Goal: Task Accomplishment & Management: Complete application form

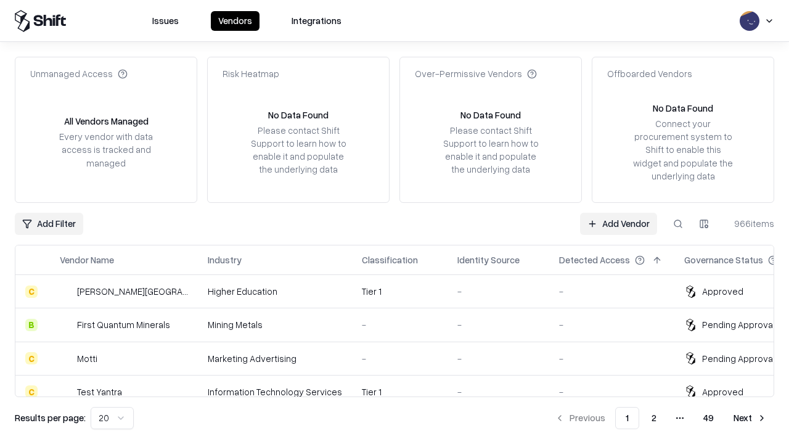
click at [618, 223] on link "Add Vendor" at bounding box center [618, 224] width 77 height 22
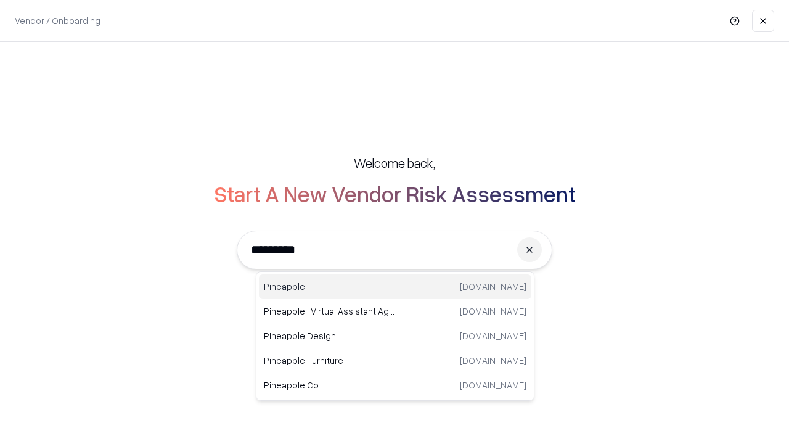
click at [395, 286] on div "Pineapple pineappleenergy.com" at bounding box center [395, 286] width 272 height 25
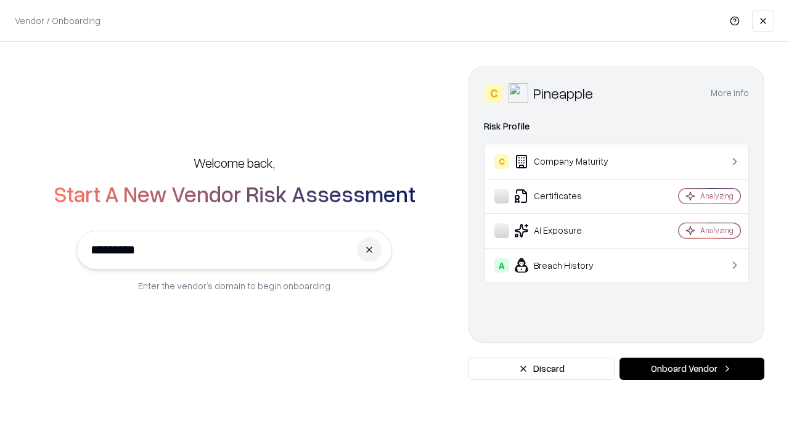
type input "*********"
click at [691, 368] on button "Onboard Vendor" at bounding box center [691, 368] width 145 height 22
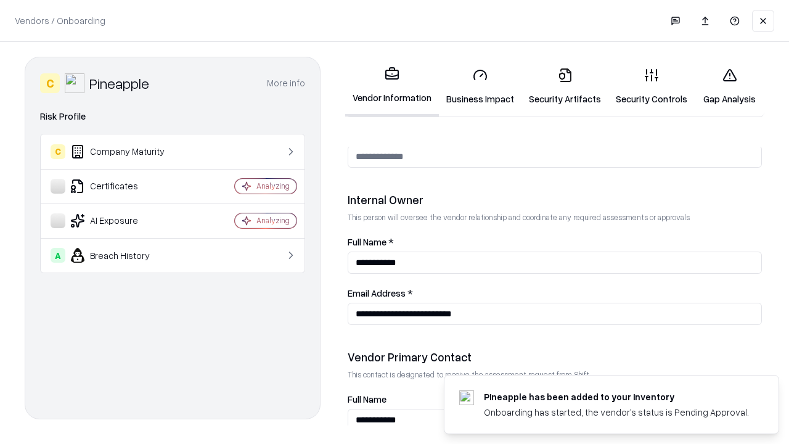
scroll to position [638, 0]
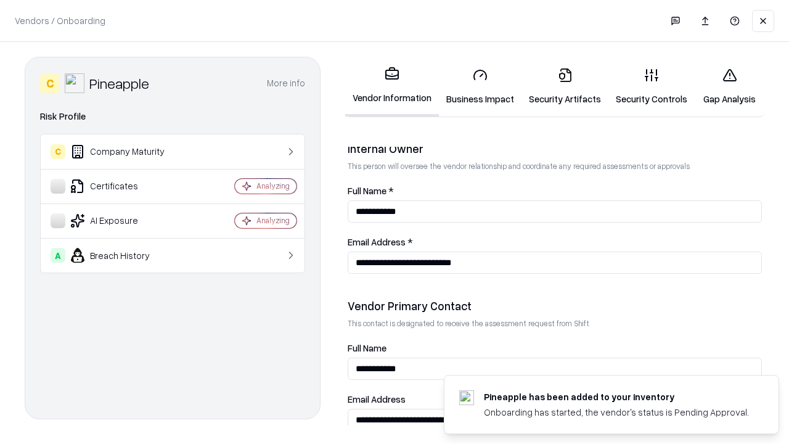
click at [480, 86] on link "Business Impact" at bounding box center [480, 86] width 83 height 57
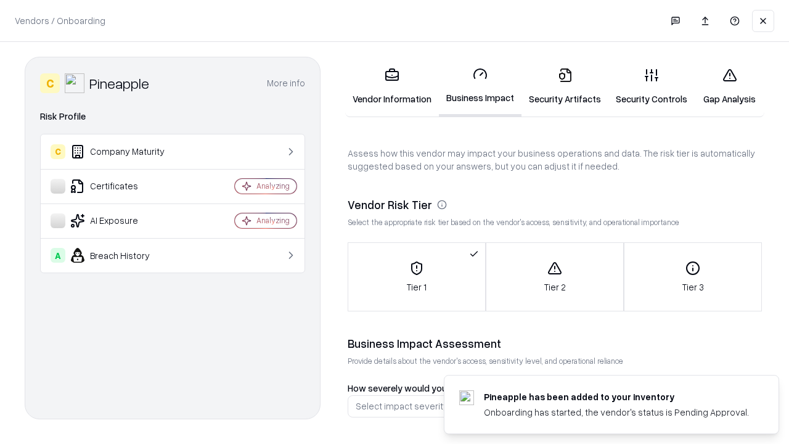
click at [564, 86] on link "Security Artifacts" at bounding box center [564, 86] width 87 height 57
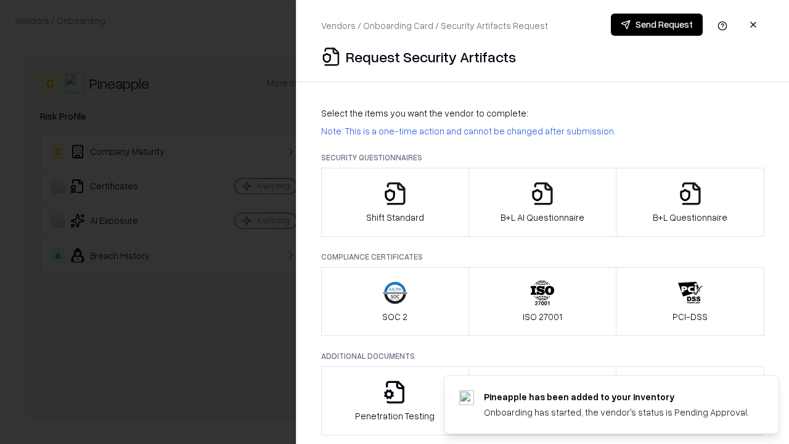
click at [394, 202] on icon "button" at bounding box center [395, 193] width 25 height 25
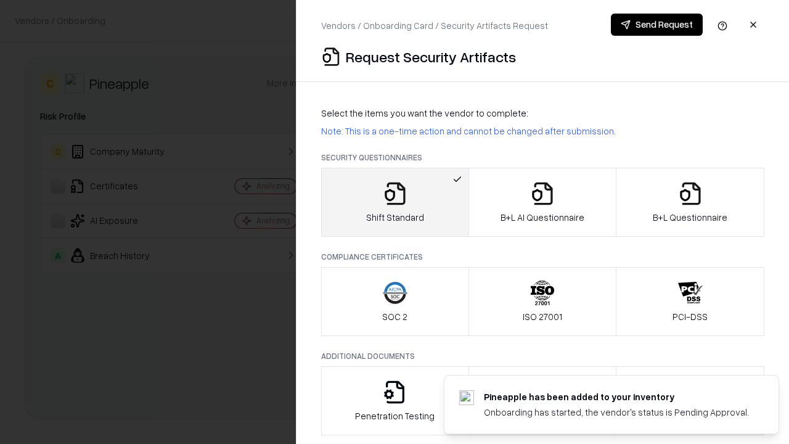
click at [656, 25] on button "Send Request" at bounding box center [657, 25] width 92 height 22
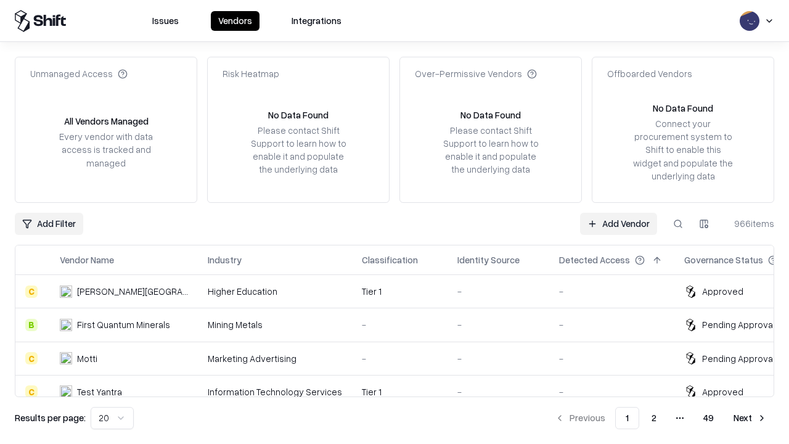
click at [678, 223] on button at bounding box center [678, 224] width 22 height 22
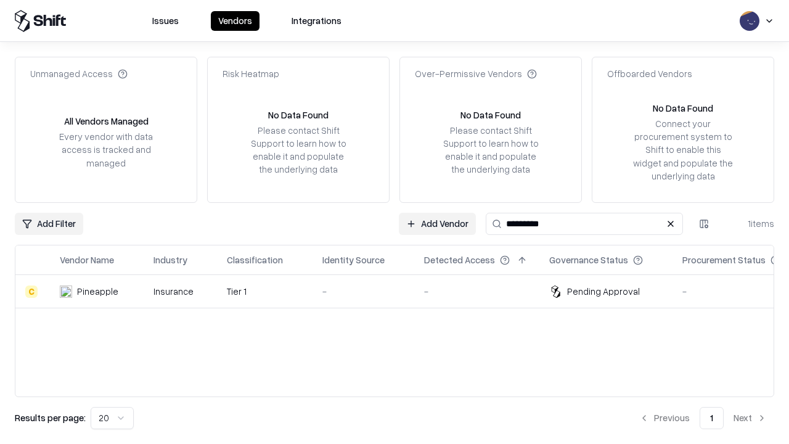
type input "*********"
click at [402, 291] on div "-" at bounding box center [363, 291] width 82 height 13
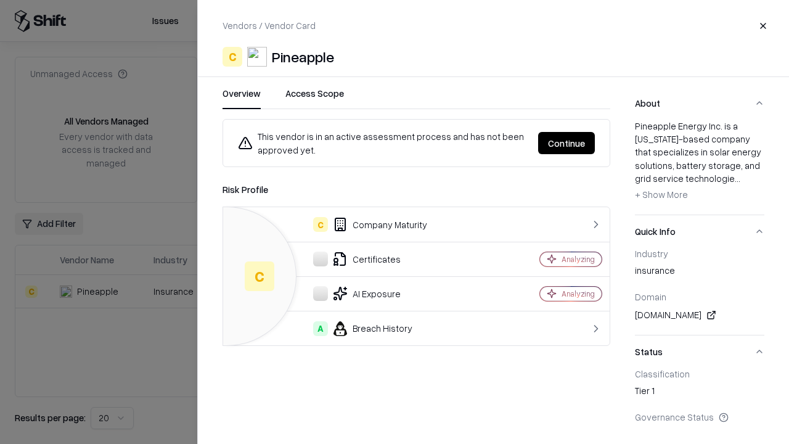
click at [566, 143] on button "Continue" at bounding box center [566, 143] width 57 height 22
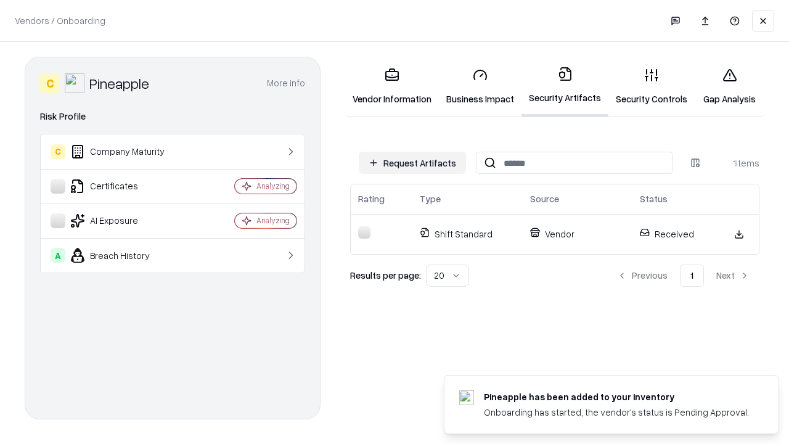
click at [651, 86] on link "Security Controls" at bounding box center [651, 86] width 86 height 57
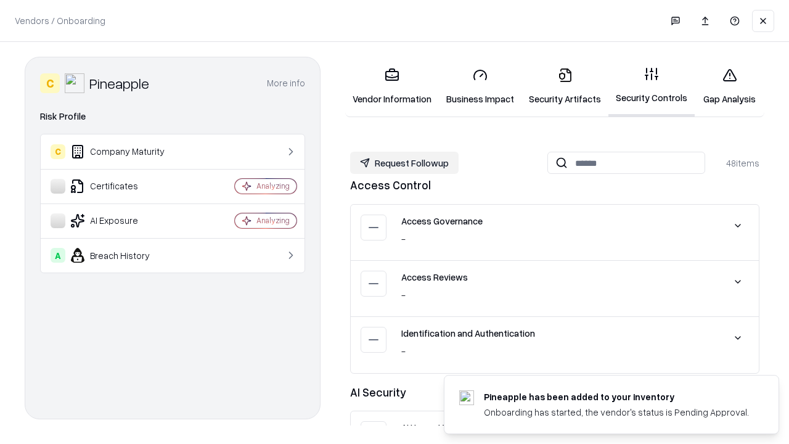
click at [404, 163] on button "Request Followup" at bounding box center [404, 163] width 108 height 22
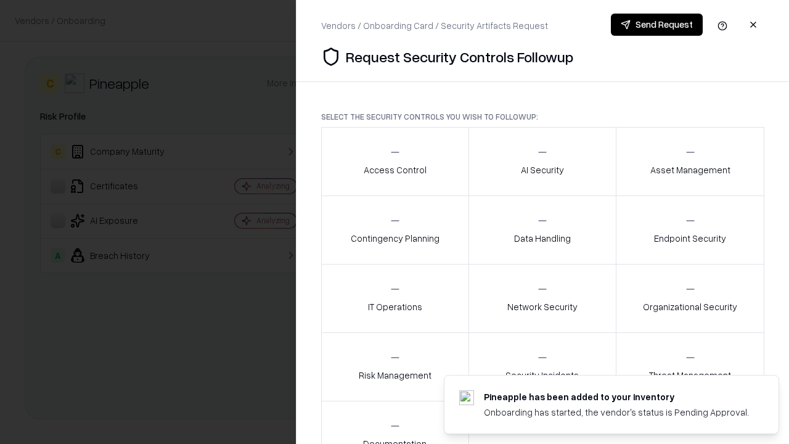
click at [394, 161] on div "Access Control" at bounding box center [394, 161] width 63 height 30
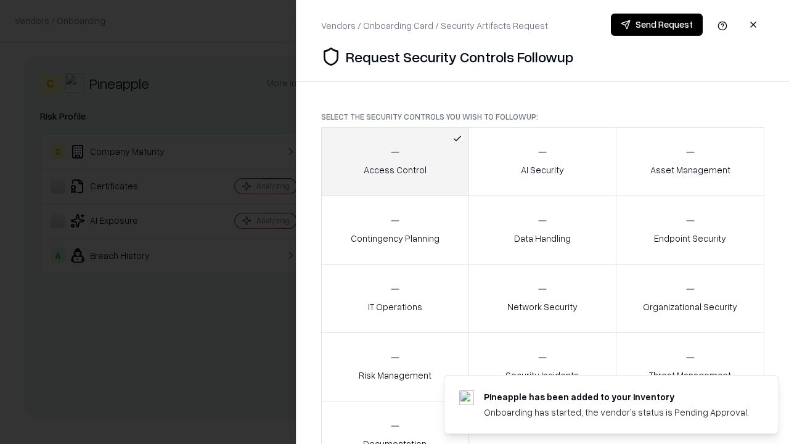
click at [656, 25] on button "Send Request" at bounding box center [657, 25] width 92 height 22
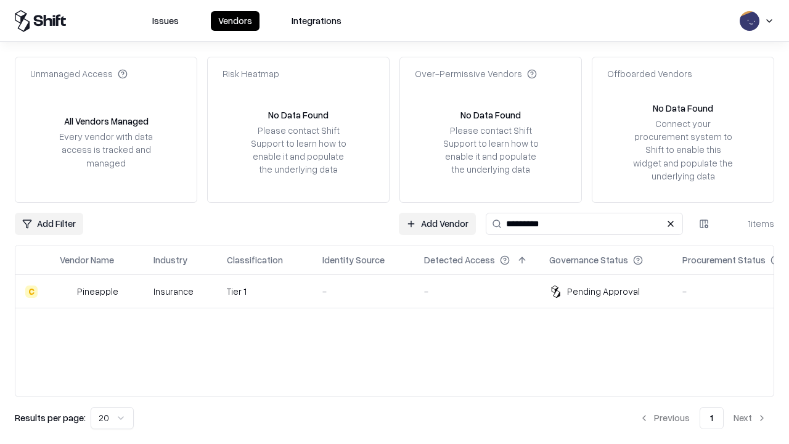
type input "*********"
click at [402, 291] on div "-" at bounding box center [363, 291] width 82 height 13
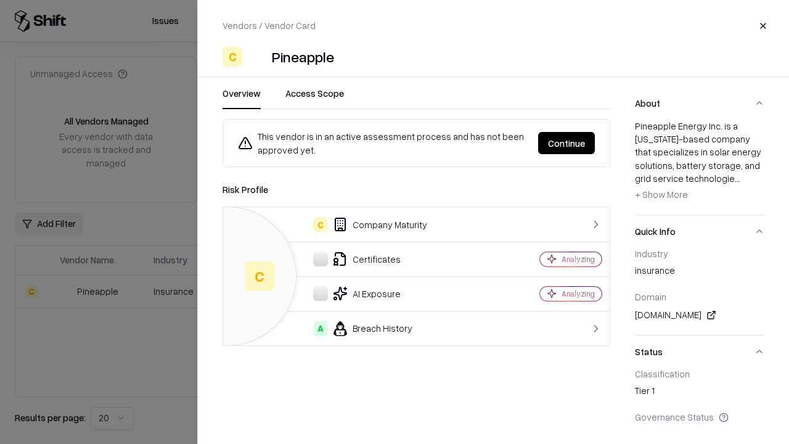
click at [566, 143] on button "Continue" at bounding box center [566, 143] width 57 height 22
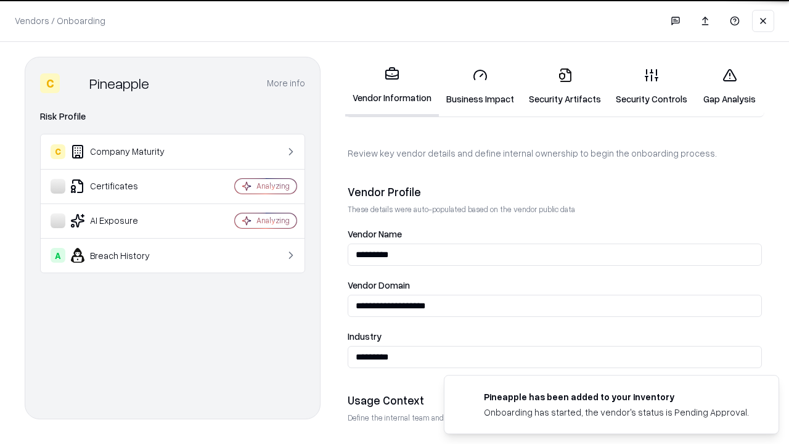
click at [729, 86] on link "Gap Analysis" at bounding box center [729, 86] width 70 height 57
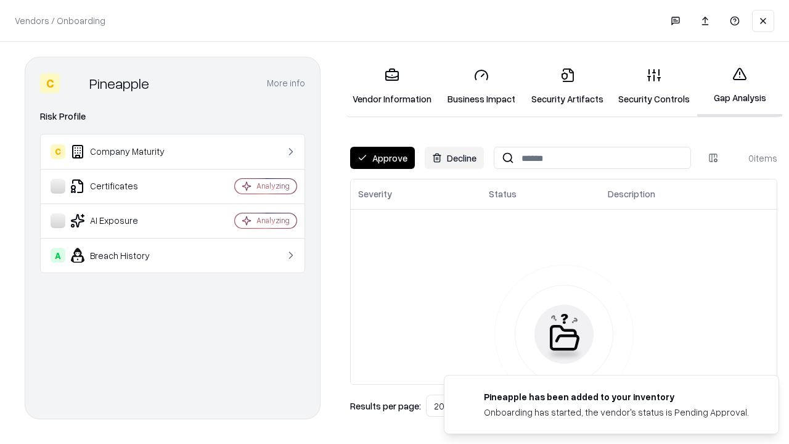
click at [382, 158] on button "Approve" at bounding box center [382, 158] width 65 height 22
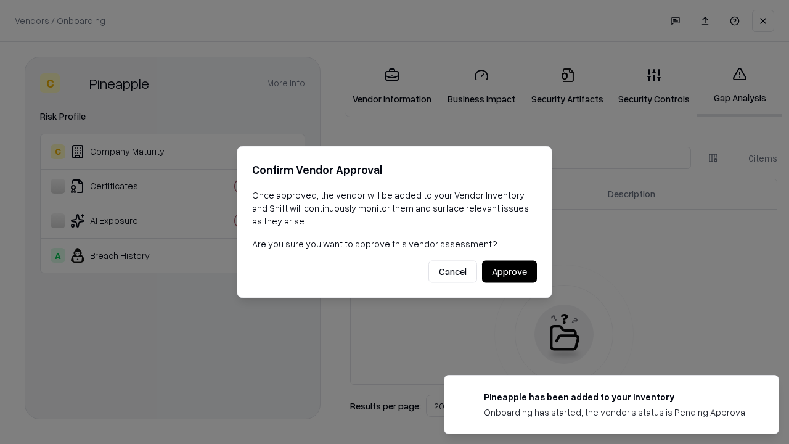
click at [509, 271] on button "Approve" at bounding box center [509, 272] width 55 height 22
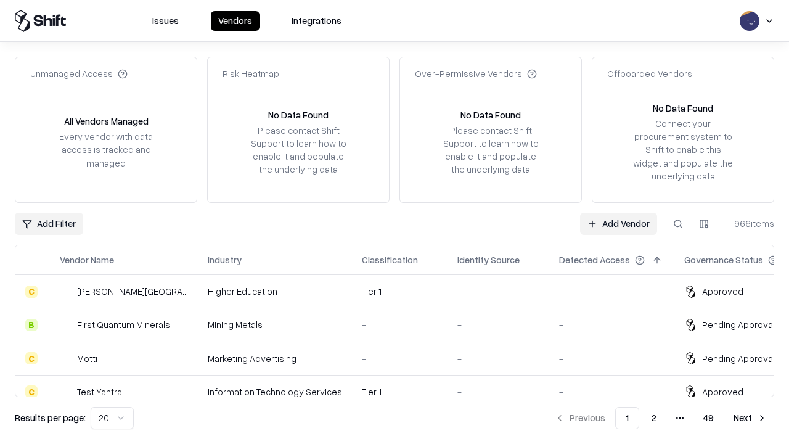
type input "*********"
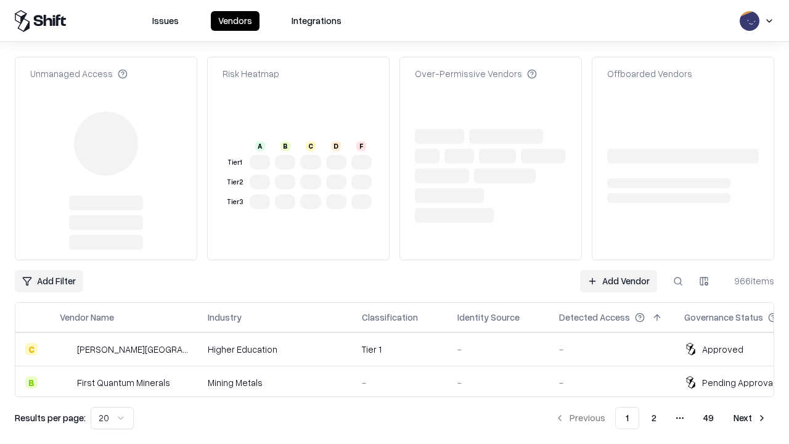
click at [618, 270] on link "Add Vendor" at bounding box center [618, 281] width 77 height 22
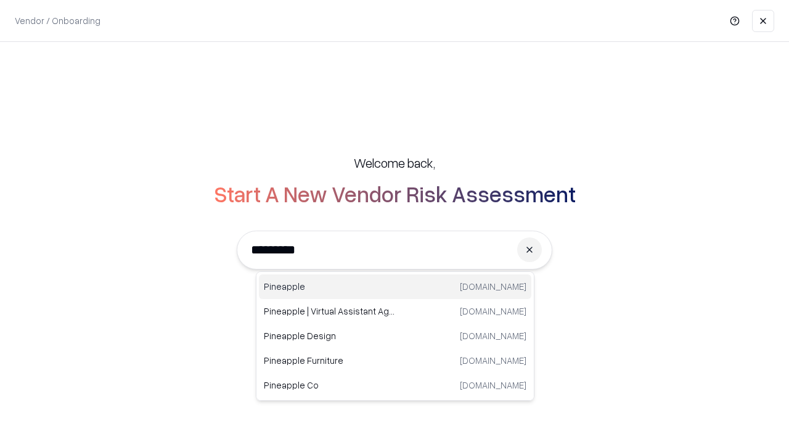
click at [395, 286] on div "Pineapple [DOMAIN_NAME]" at bounding box center [395, 286] width 272 height 25
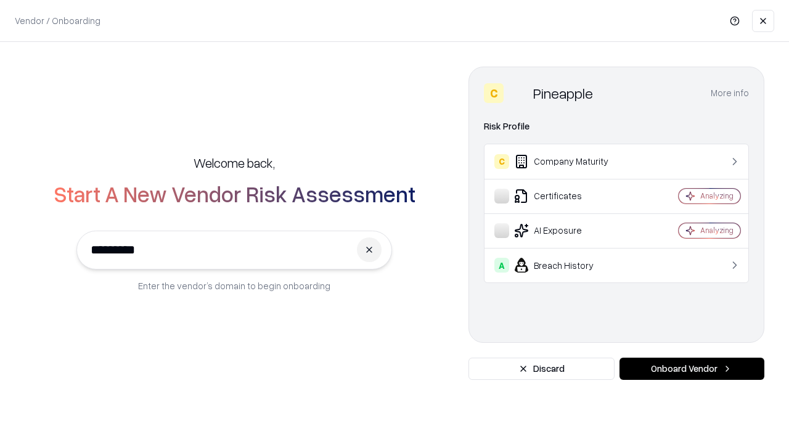
type input "*********"
click at [691, 368] on button "Onboard Vendor" at bounding box center [691, 368] width 145 height 22
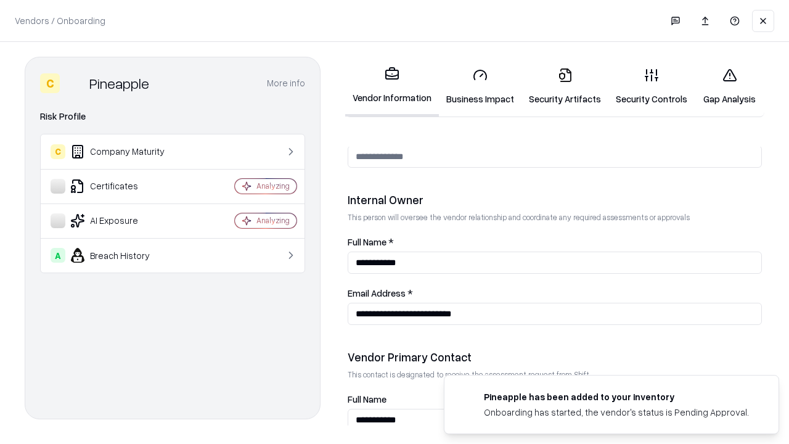
scroll to position [638, 0]
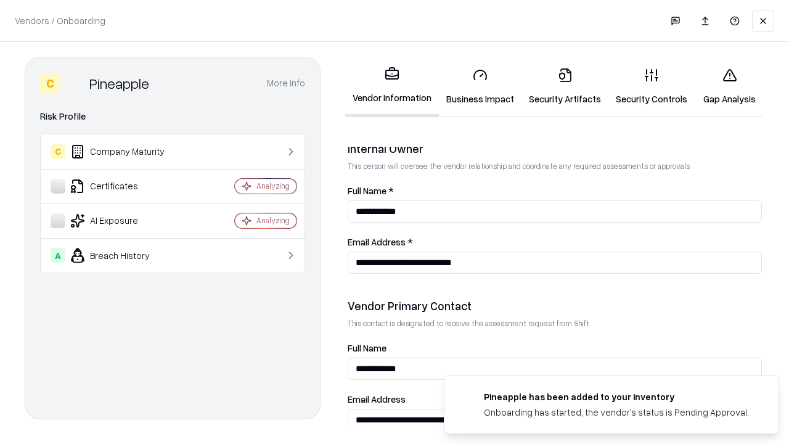
click at [729, 86] on link "Gap Analysis" at bounding box center [729, 86] width 70 height 57
